Goal: Information Seeking & Learning: Learn about a topic

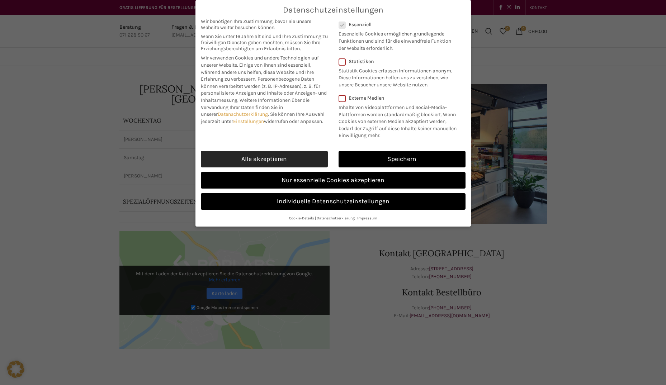
click at [297, 154] on link "Alle akzeptieren" at bounding box center [264, 159] width 127 height 17
checkbox input "true"
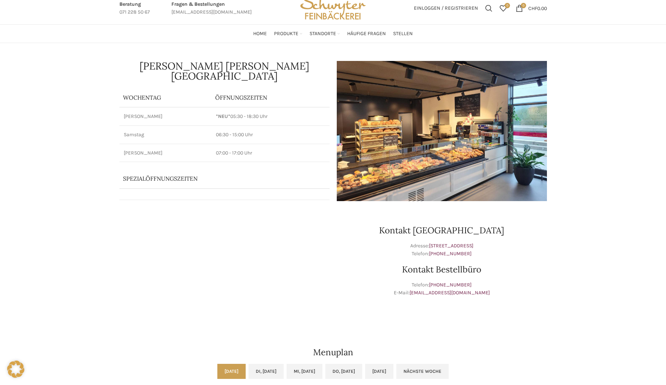
scroll to position [36, 0]
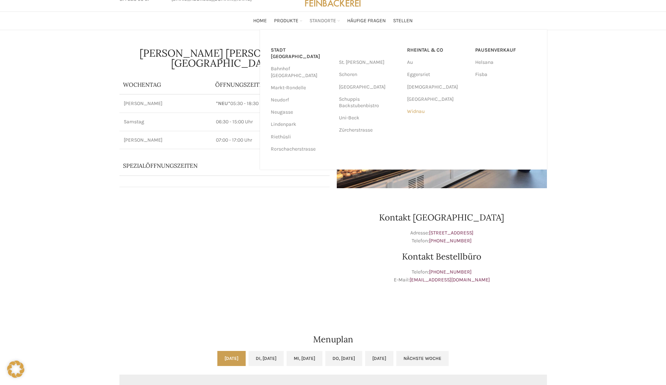
click at [418, 113] on link "Widnau" at bounding box center [437, 111] width 61 height 12
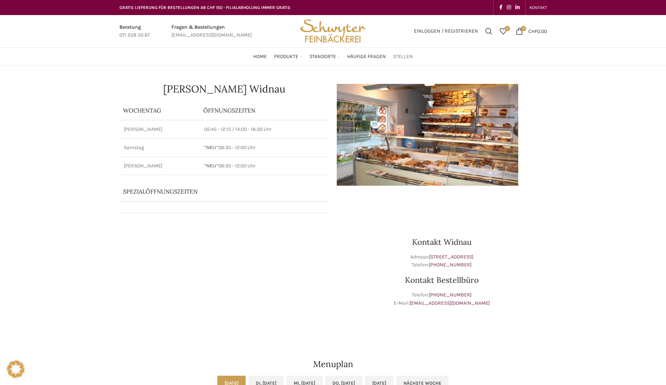
click at [400, 57] on span "Stellen" at bounding box center [403, 56] width 20 height 7
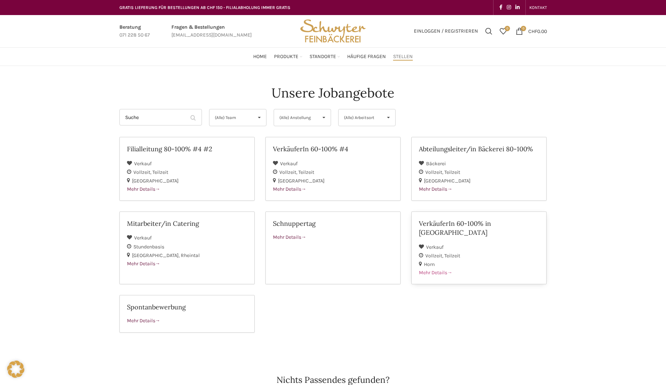
click at [440, 270] on span "Mehr Details" at bounding box center [435, 273] width 33 height 6
click at [142, 262] on span "Mehr Details" at bounding box center [143, 264] width 33 height 6
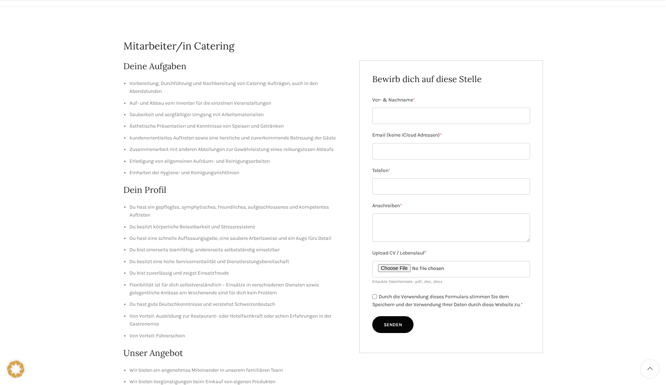
scroll to position [72, 0]
